Goal: Use online tool/utility

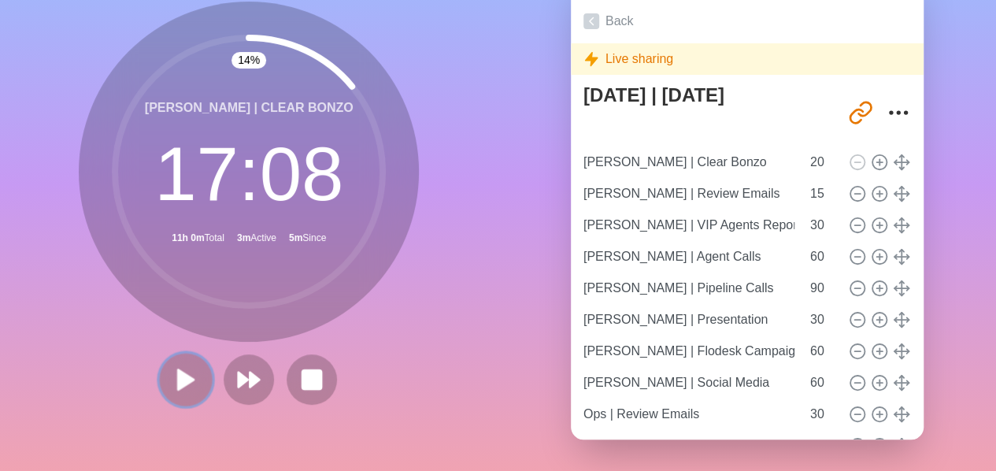
click at [184, 369] on polygon at bounding box center [186, 379] width 16 height 20
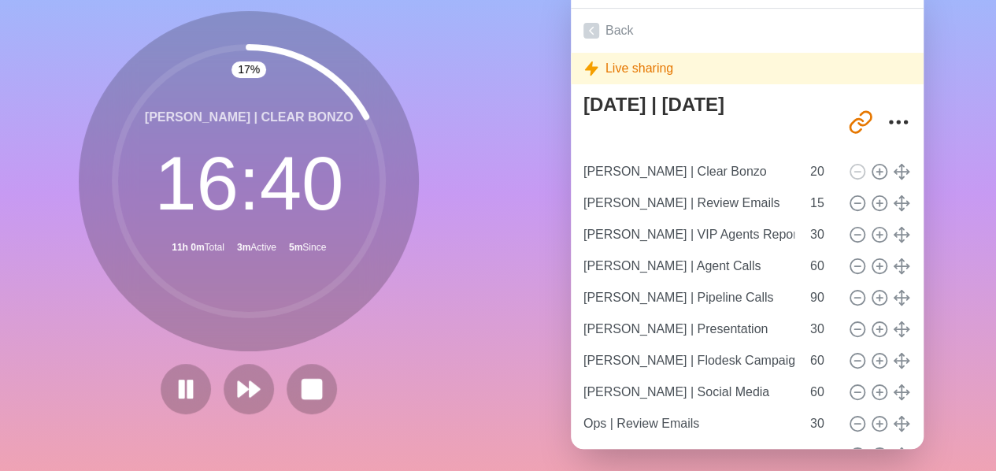
scroll to position [35, 0]
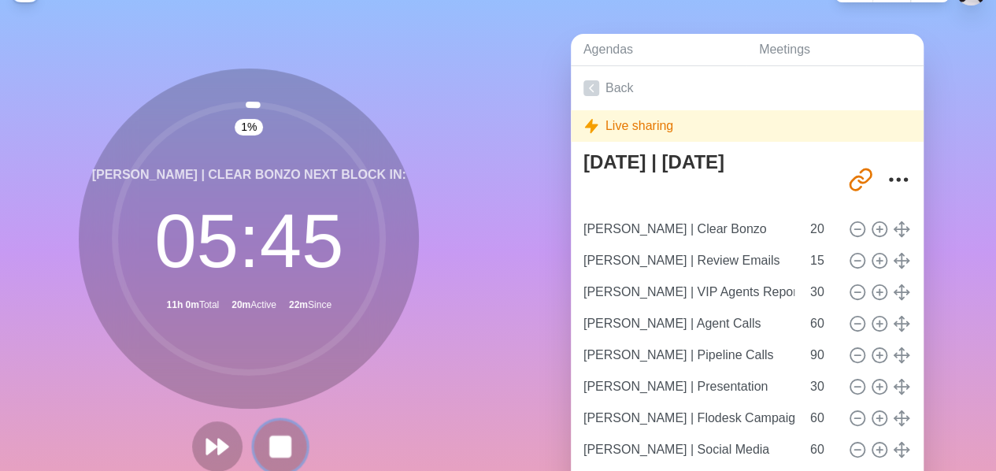
click at [257, 440] on button at bounding box center [280, 446] width 53 height 53
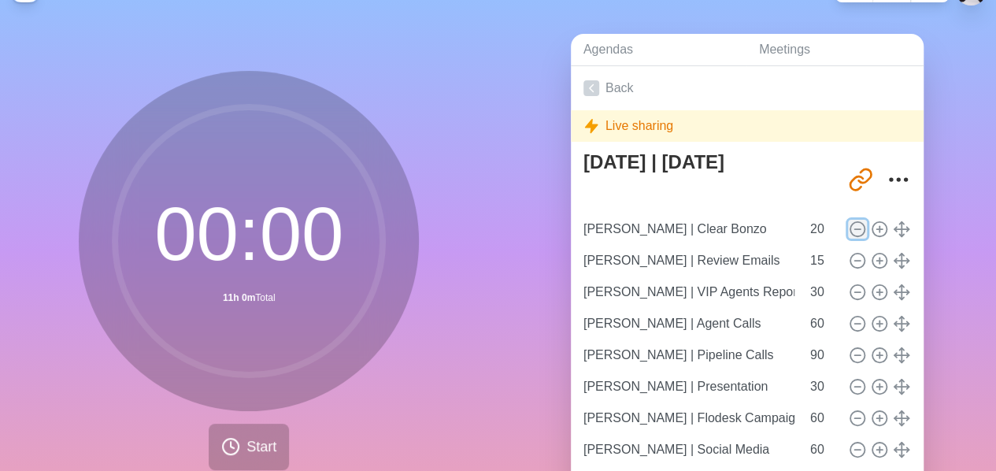
click at [849, 225] on icon at bounding box center [857, 228] width 17 height 17
type input "[PERSON_NAME] | Review Emails"
type input "15"
type input "[PERSON_NAME] | VIP Agents Report"
type input "30"
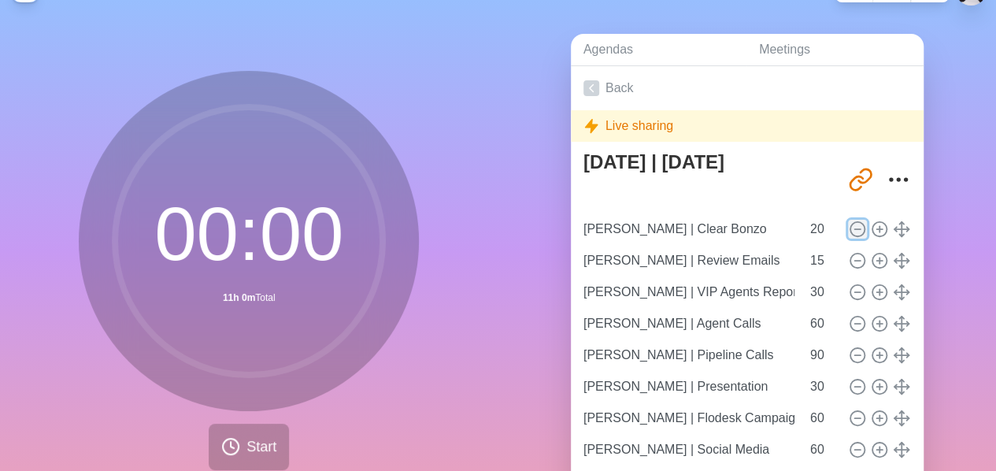
type input "[PERSON_NAME] | Agent Calls"
type input "60"
type input "[PERSON_NAME] | Pipeline Calls"
type input "90"
type input "[PERSON_NAME] | Presentation"
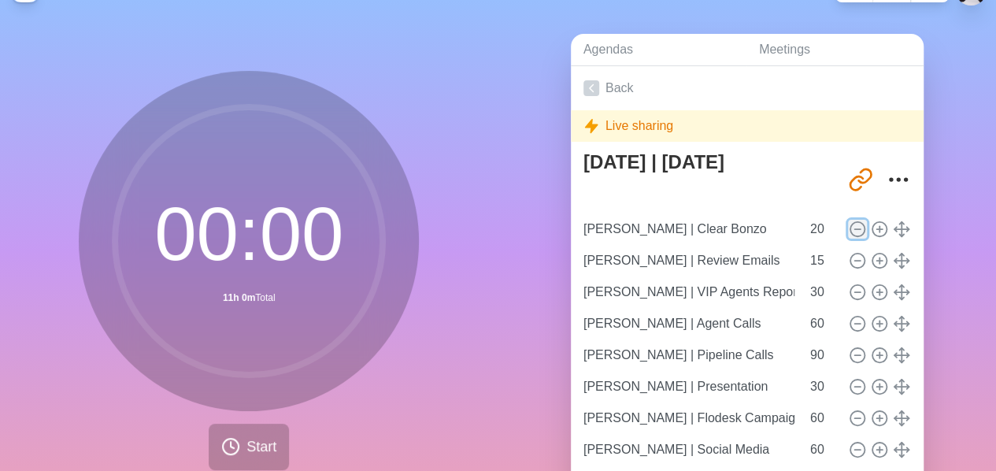
type input "30"
type input "[PERSON_NAME] | Flodesk Campaign"
type input "60"
type input "[PERSON_NAME] | Social Media"
type input "Ops | Review Emails"
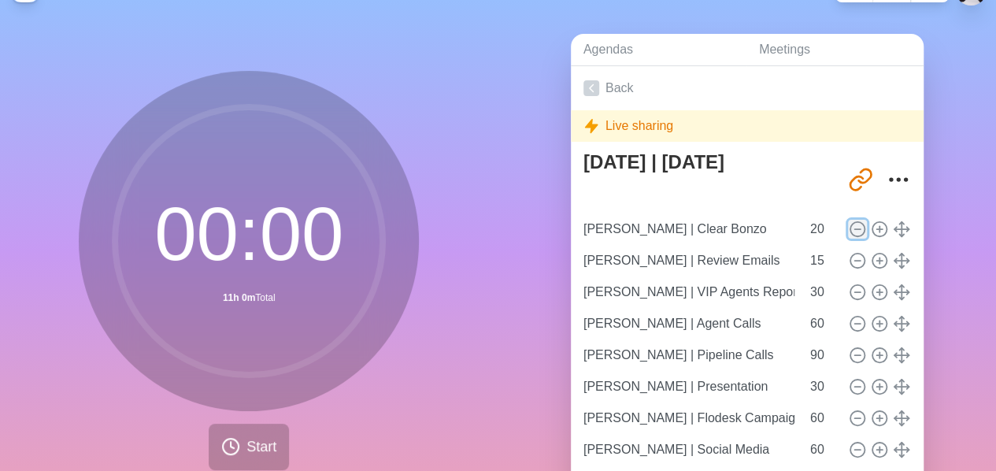
type input "30"
type input "Finance | 40 Prospecting Emails"
type input "60"
type input "Ops | Review Budget"
type input "30"
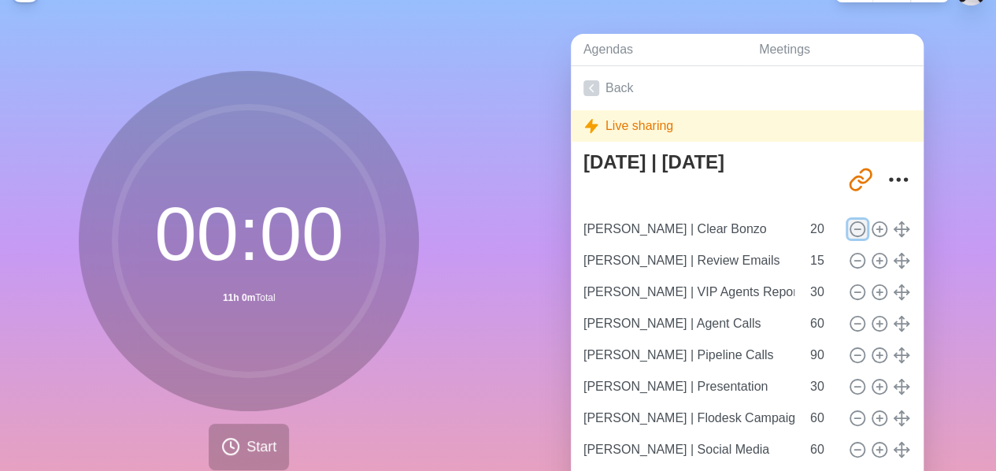
type input "Ops | Organize Day / Month in Notion"
type input "25"
type input "Ops | Rethink Pipeline Review"
type input "30"
type input "Ops | AI - Setup Flow for Enterprise"
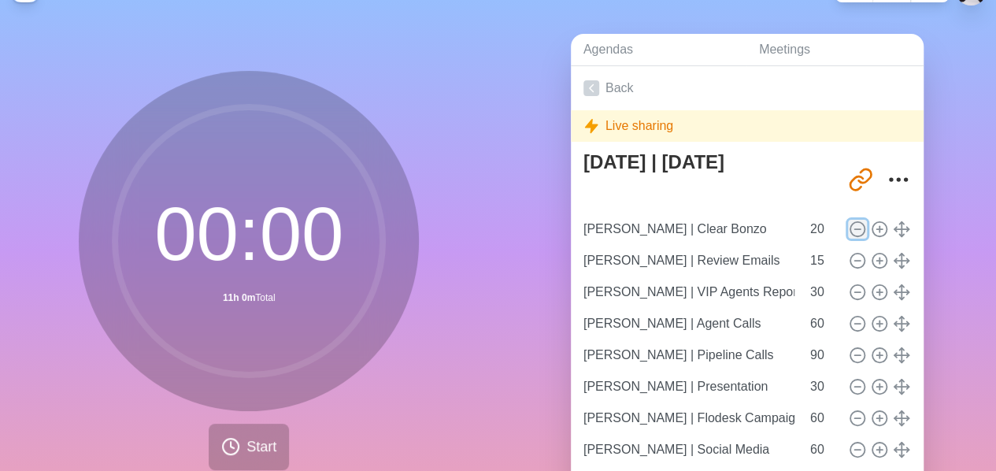
type input "60"
type input "Flare | Monthly Content Calendar"
click at [849, 228] on icon at bounding box center [857, 228] width 17 height 17
type input "[PERSON_NAME] | VIP Agents Report"
type input "30"
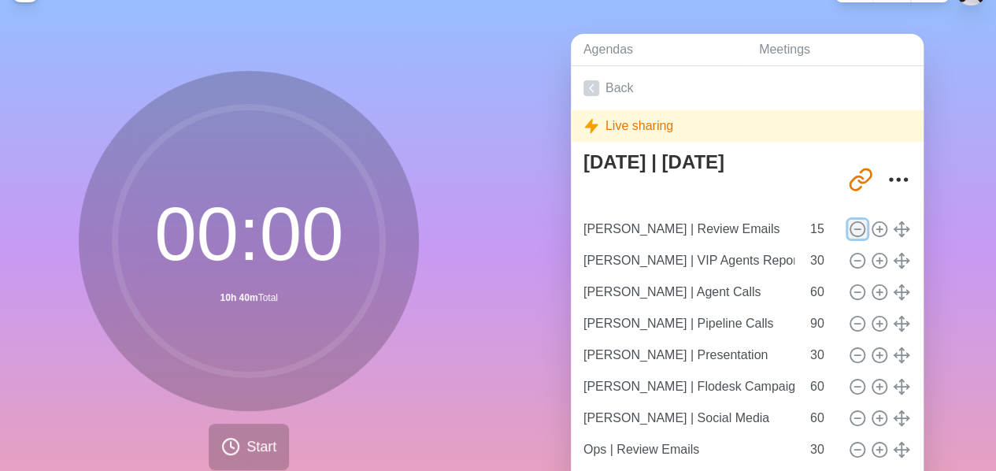
type input "[PERSON_NAME] | Agent Calls"
type input "60"
type input "[PERSON_NAME] | Pipeline Calls"
type input "90"
type input "[PERSON_NAME] | Presentation"
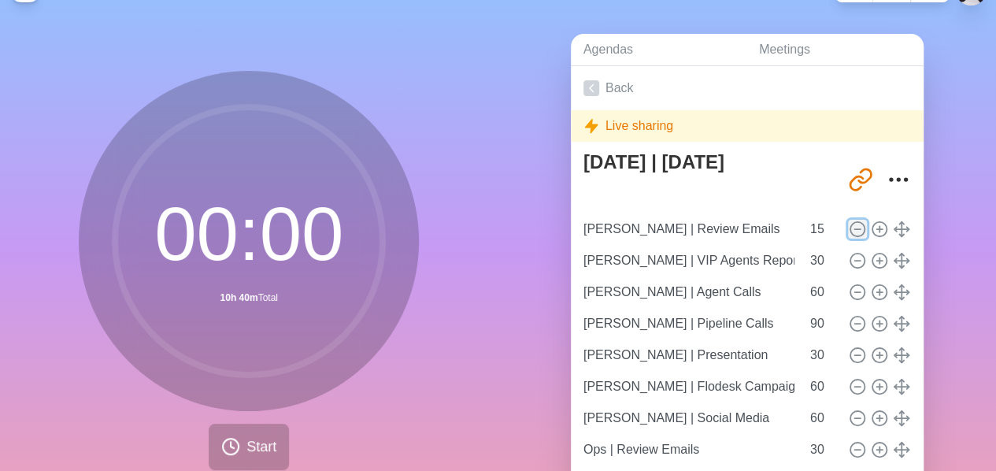
type input "30"
type input "[PERSON_NAME] | Flodesk Campaign"
type input "60"
type input "[PERSON_NAME] | Social Media"
type input "Ops | Review Emails"
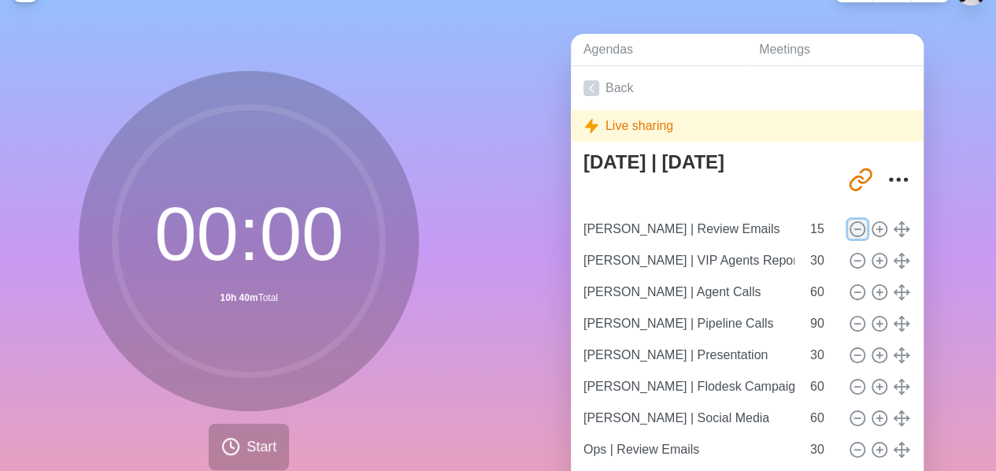
type input "30"
type input "Finance | 40 Prospecting Emails"
type input "60"
type input "Ops | Review Budget"
type input "30"
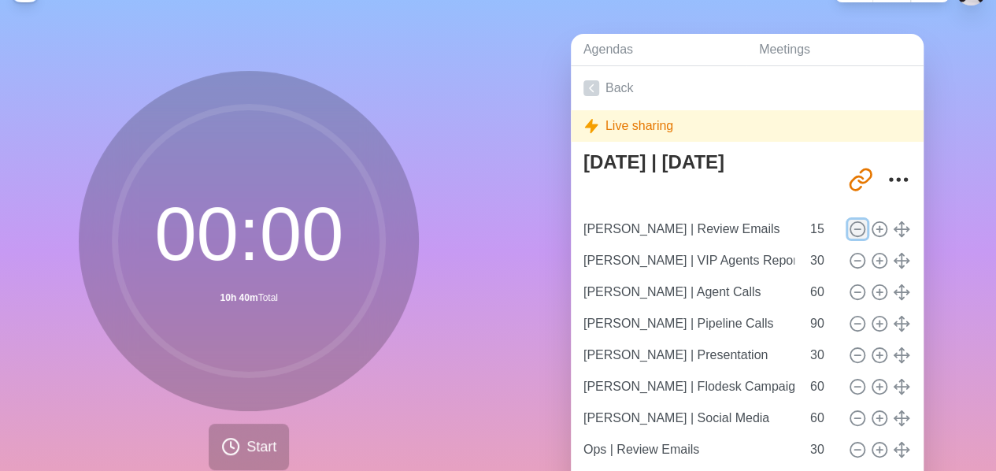
type input "Ops | Organize Day / Month in Notion"
type input "25"
type input "Ops | Rethink Pipeline Review"
type input "30"
type input "Ops | AI - Setup Flow for Enterprise"
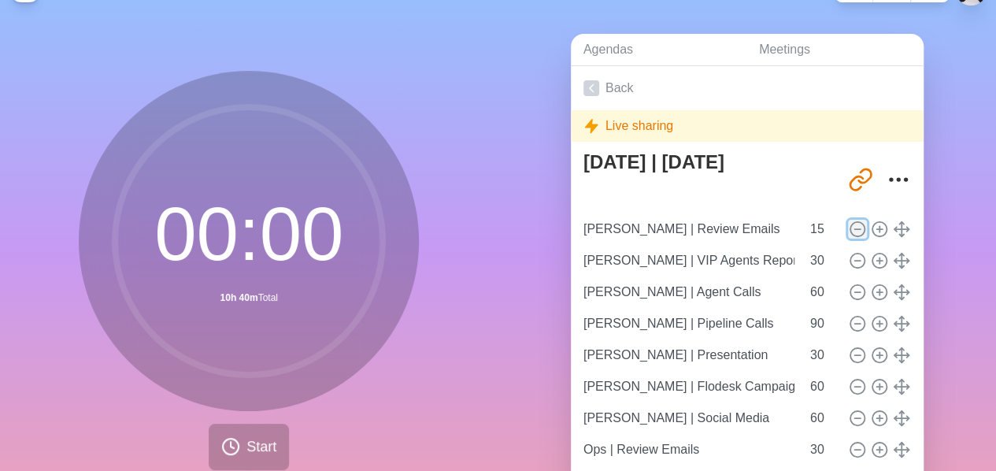
type input "60"
type input "Flare | Monthly Content Calendar"
